Goal: Book appointment/travel/reservation

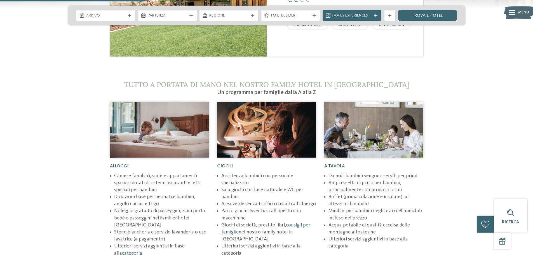
scroll to position [727, 0]
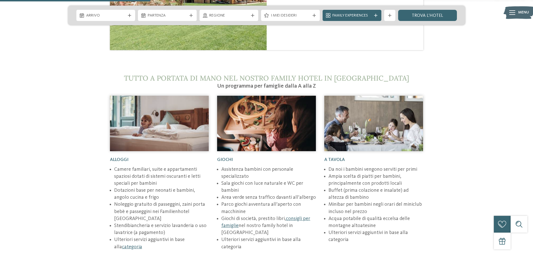
click at [92, 8] on div "Arrivo Partenza" at bounding box center [266, 16] width 397 height 20
click at [91, 18] on div "Arrivo" at bounding box center [105, 15] width 59 height 11
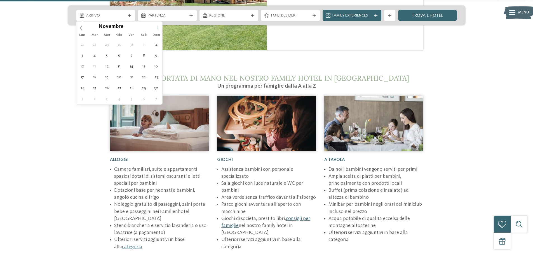
click at [155, 28] on span at bounding box center [158, 27] width 10 height 10
type div "[DATE]"
type input "****"
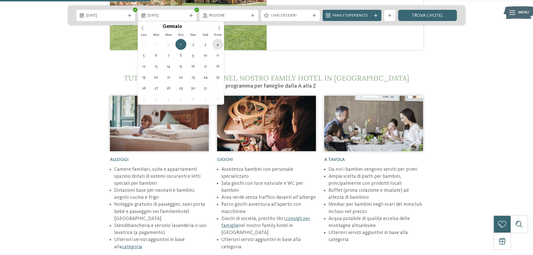
type div "[DATE]"
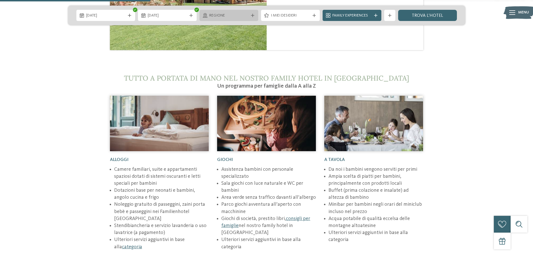
click at [245, 13] on div "Regione" at bounding box center [229, 15] width 42 height 6
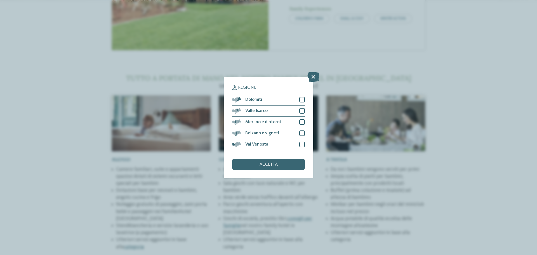
click at [313, 77] on icon at bounding box center [313, 77] width 12 height 10
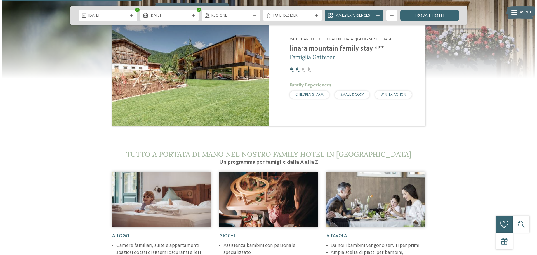
scroll to position [643, 0]
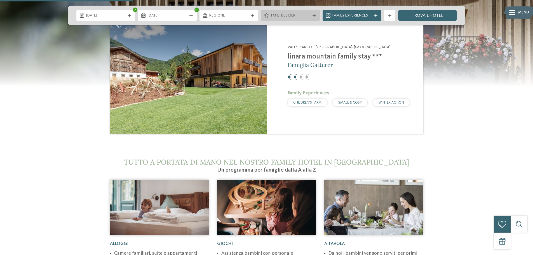
click at [285, 14] on span "I miei desideri" at bounding box center [290, 16] width 39 height 6
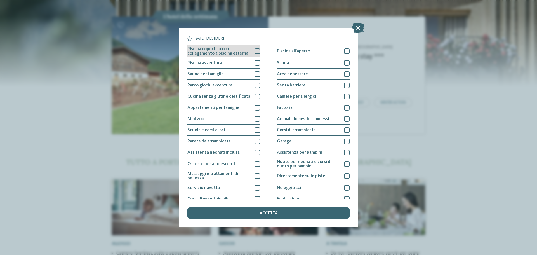
click at [255, 50] on div at bounding box center [258, 51] width 6 height 6
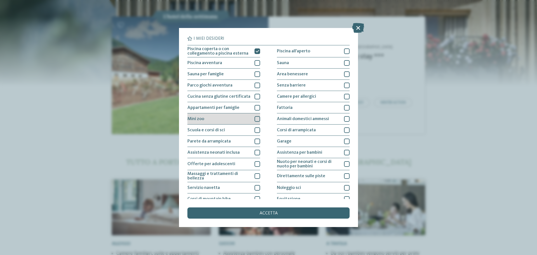
click at [257, 119] on div at bounding box center [258, 119] width 6 height 6
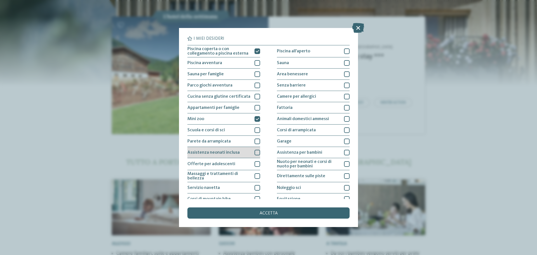
click at [255, 152] on div at bounding box center [258, 153] width 6 height 6
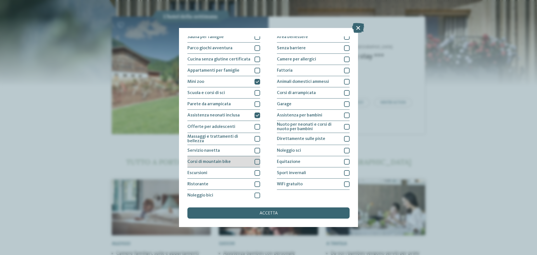
scroll to position [39, 0]
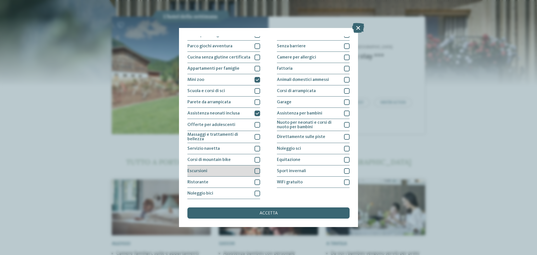
click at [255, 171] on div at bounding box center [258, 171] width 6 height 6
click at [256, 182] on div at bounding box center [258, 182] width 6 height 6
click at [339, 184] on div "WiFi gratuito" at bounding box center [313, 182] width 73 height 11
click at [344, 172] on div at bounding box center [347, 171] width 6 height 6
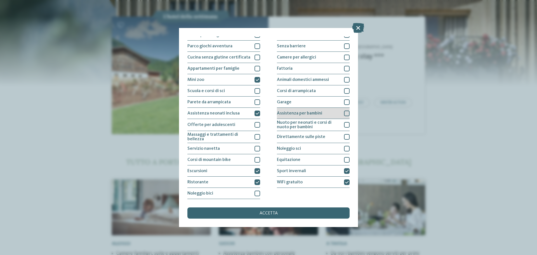
click at [344, 112] on div at bounding box center [347, 113] width 6 height 6
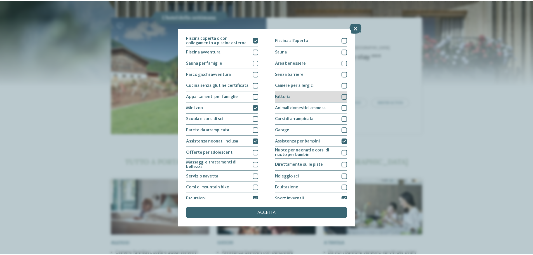
scroll to position [0, 0]
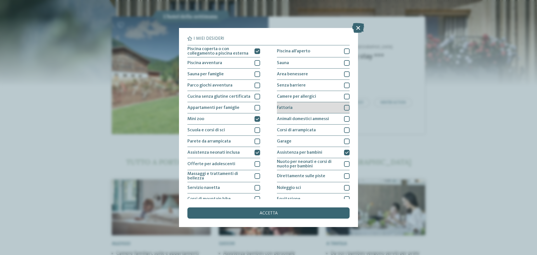
click at [344, 105] on div at bounding box center [347, 108] width 6 height 6
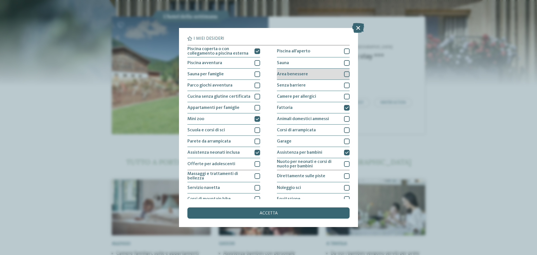
click at [344, 76] on div at bounding box center [347, 74] width 6 height 6
click at [287, 210] on div "accetta" at bounding box center [268, 212] width 162 height 11
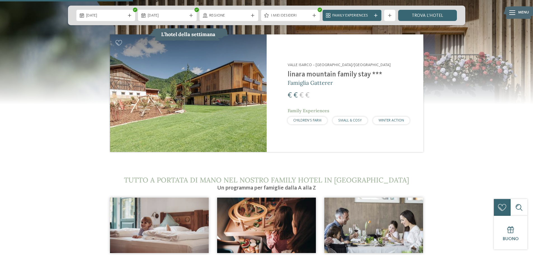
scroll to position [615, 0]
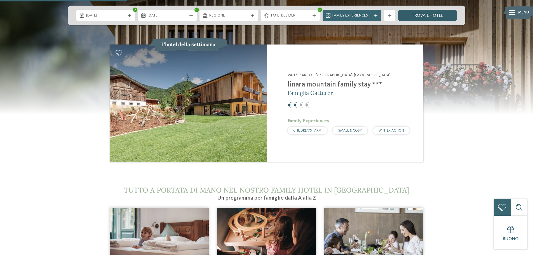
click at [426, 12] on link "trova l’hotel" at bounding box center [427, 15] width 59 height 11
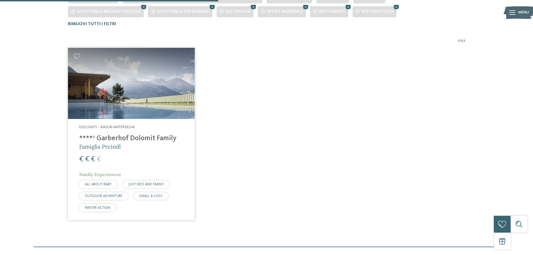
scroll to position [197, 0]
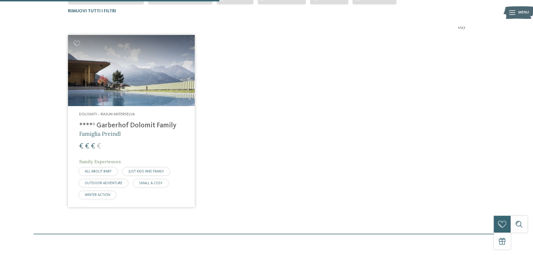
click at [165, 126] on h4 "****ˢ Garberhof Dolomit Family" at bounding box center [131, 125] width 104 height 8
click at [111, 125] on h4 "****ˢ Garberhof Dolomit Family" at bounding box center [131, 125] width 104 height 8
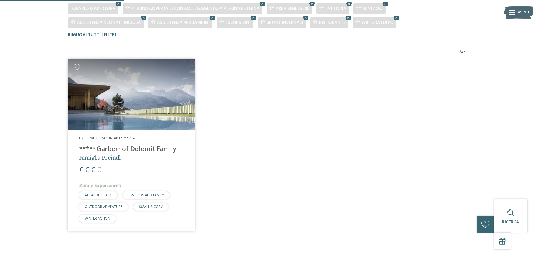
scroll to position [86, 0]
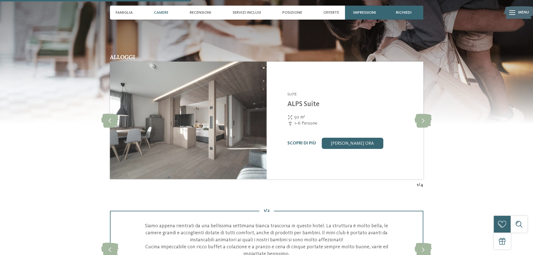
scroll to position [839, 0]
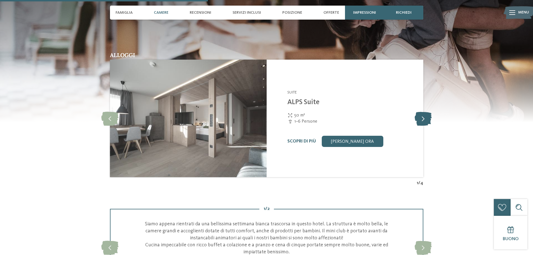
click at [425, 118] on icon at bounding box center [423, 118] width 17 height 14
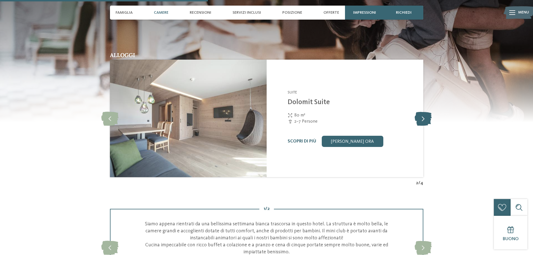
click at [425, 118] on icon at bounding box center [423, 118] width 17 height 14
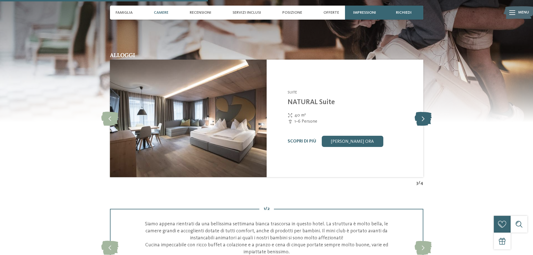
click at [425, 118] on icon at bounding box center [423, 118] width 17 height 14
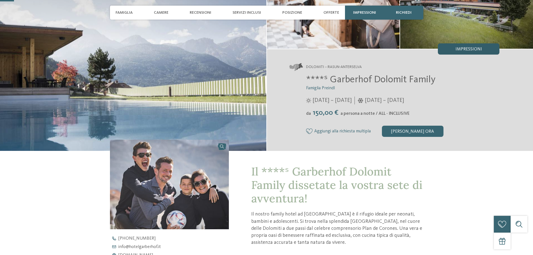
scroll to position [84, 0]
